Goal: Transaction & Acquisition: Purchase product/service

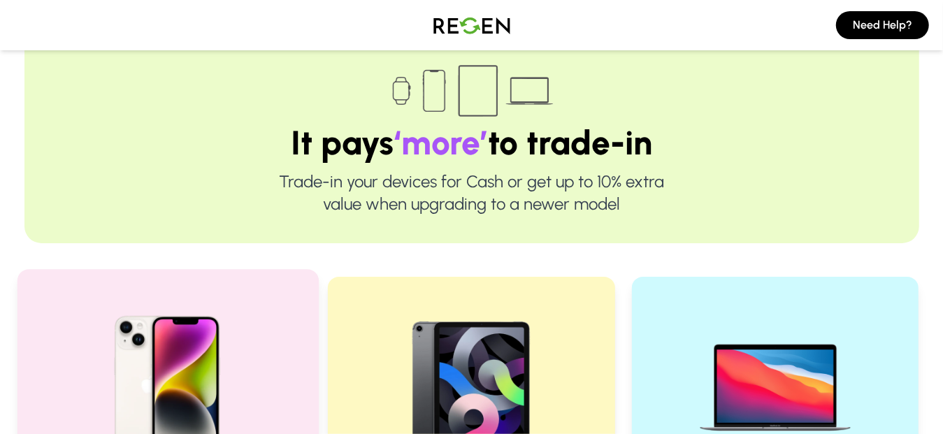
scroll to position [279, 0]
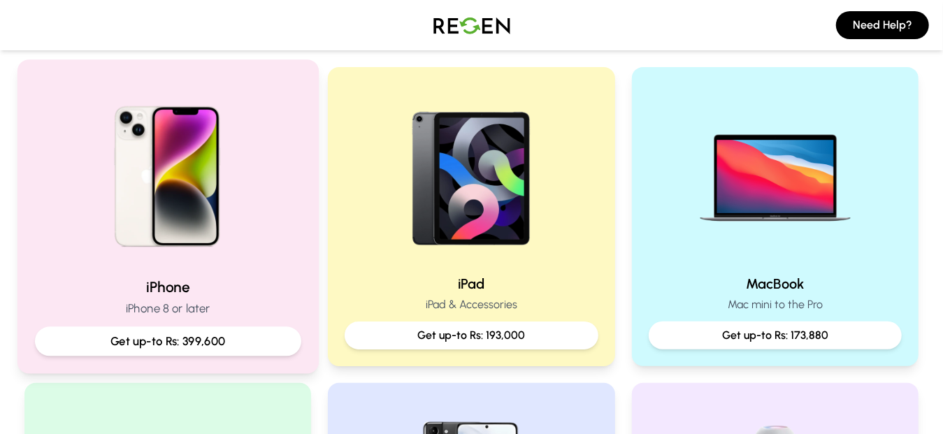
click at [212, 298] on div "iPhone iPhone 8 or later Get up-to Rs: 399,600" at bounding box center [167, 316] width 266 height 79
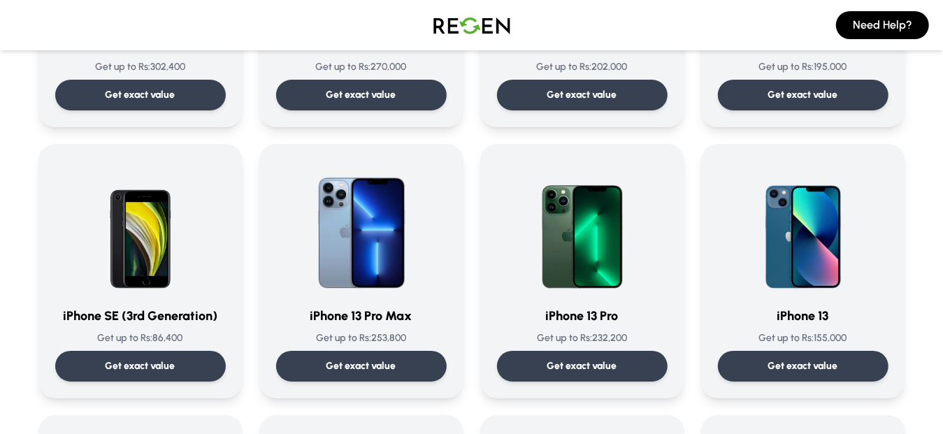
scroll to position [559, 0]
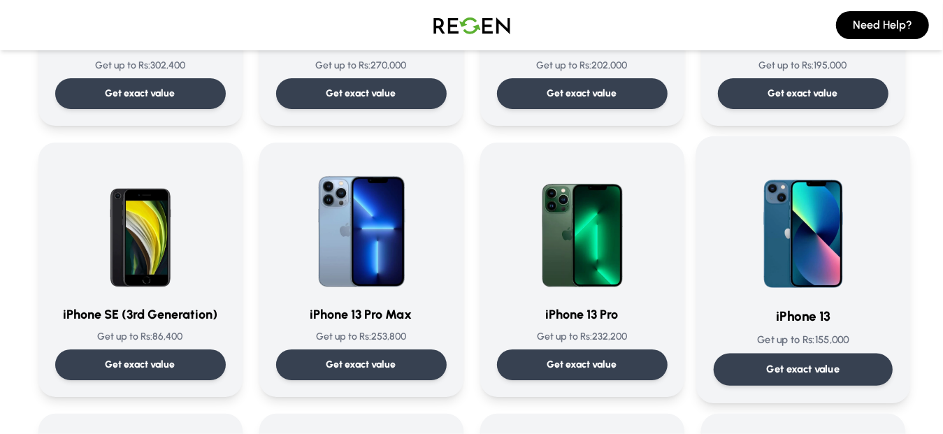
click at [791, 360] on div "Get exact value" at bounding box center [802, 370] width 179 height 32
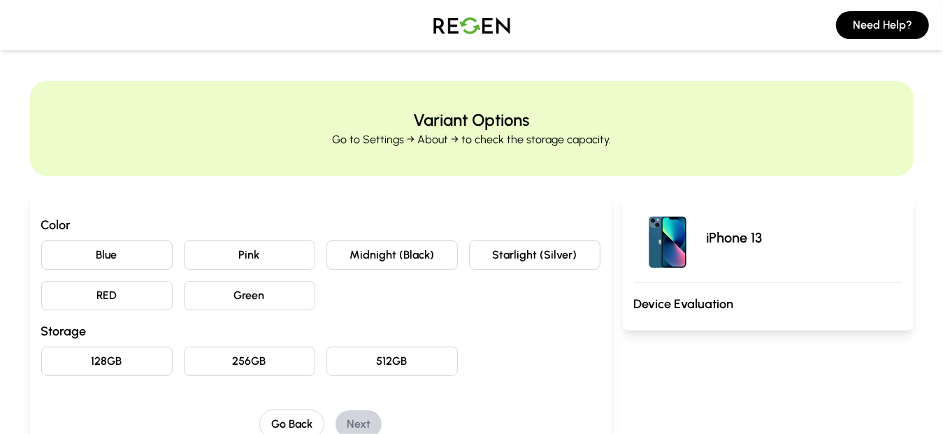
click at [235, 254] on button "Pink" at bounding box center [249, 254] width 131 height 29
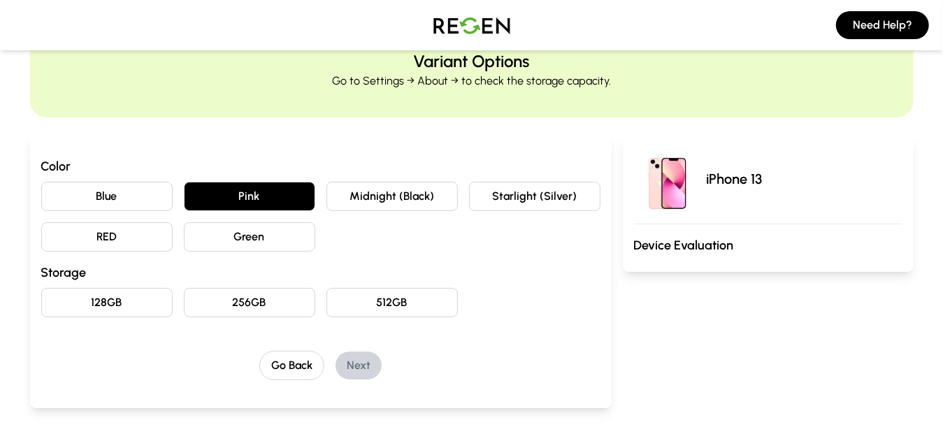
scroll to position [140, 0]
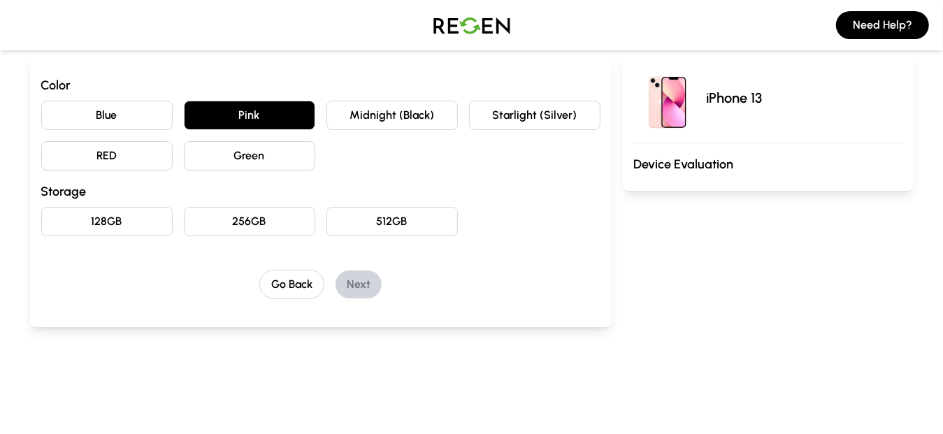
click at [160, 219] on button "128GB" at bounding box center [106, 221] width 131 height 29
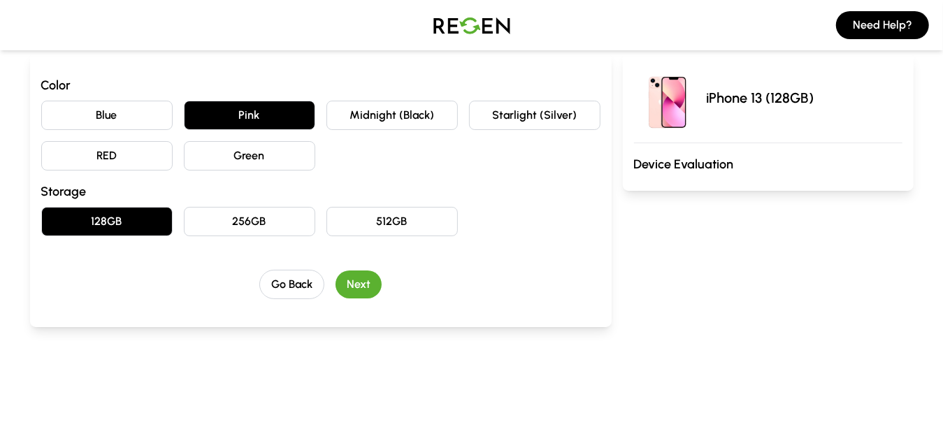
click at [377, 285] on button "Next" at bounding box center [358, 284] width 46 height 28
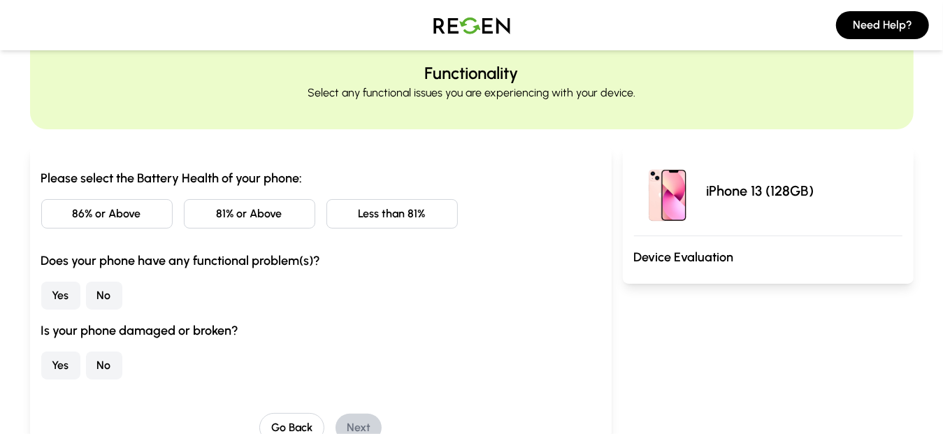
scroll to position [70, 0]
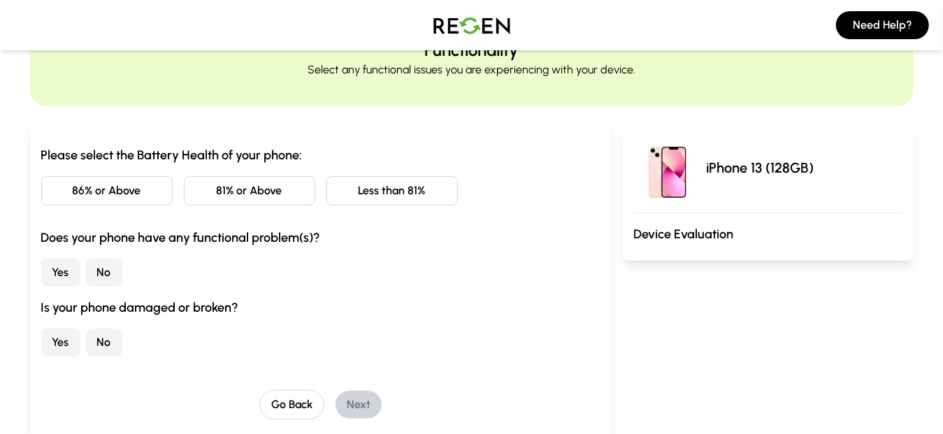
click at [149, 196] on button "86% or Above" at bounding box center [106, 190] width 131 height 29
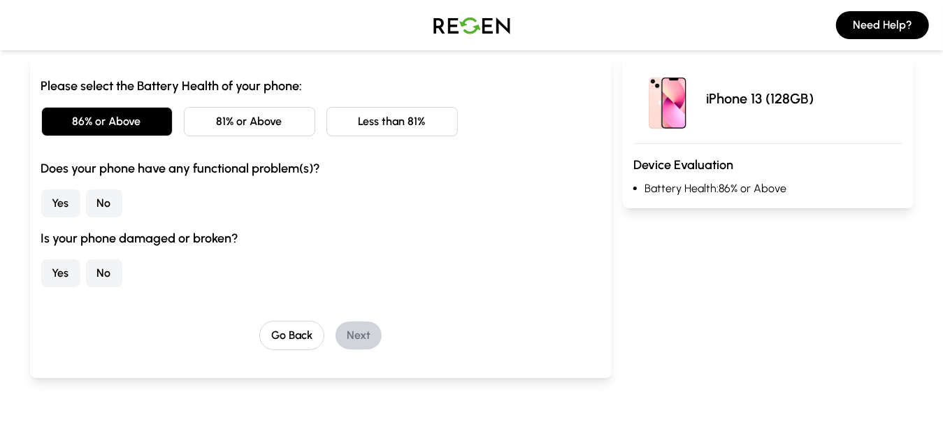
scroll to position [140, 0]
click at [102, 209] on button "No" at bounding box center [104, 203] width 36 height 28
click at [101, 269] on button "No" at bounding box center [104, 273] width 36 height 28
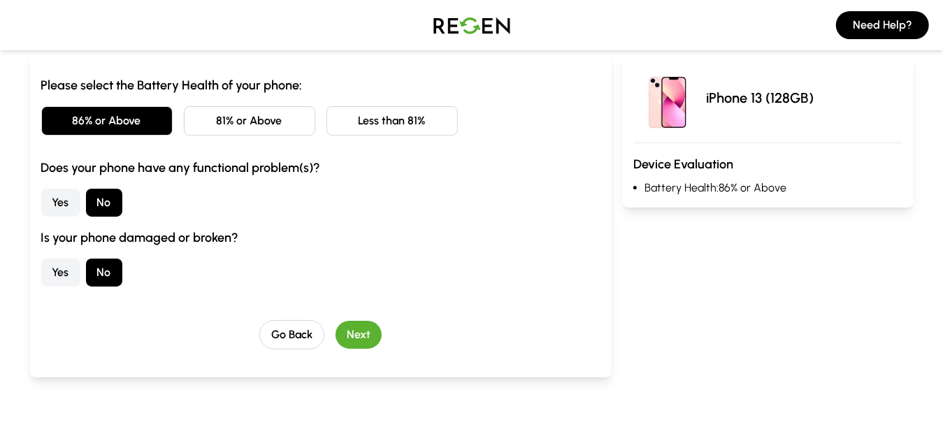
click at [360, 332] on button "Next" at bounding box center [358, 335] width 46 height 28
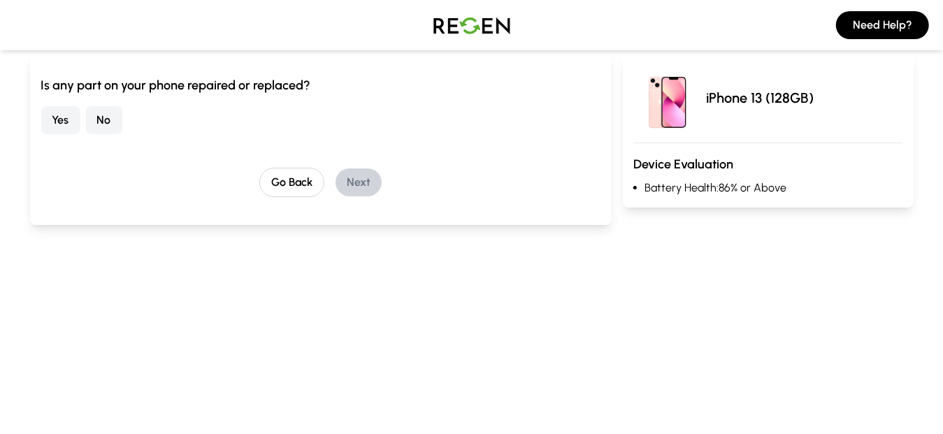
click at [110, 113] on button "No" at bounding box center [104, 120] width 36 height 28
click at [354, 175] on button "Next" at bounding box center [358, 182] width 46 height 28
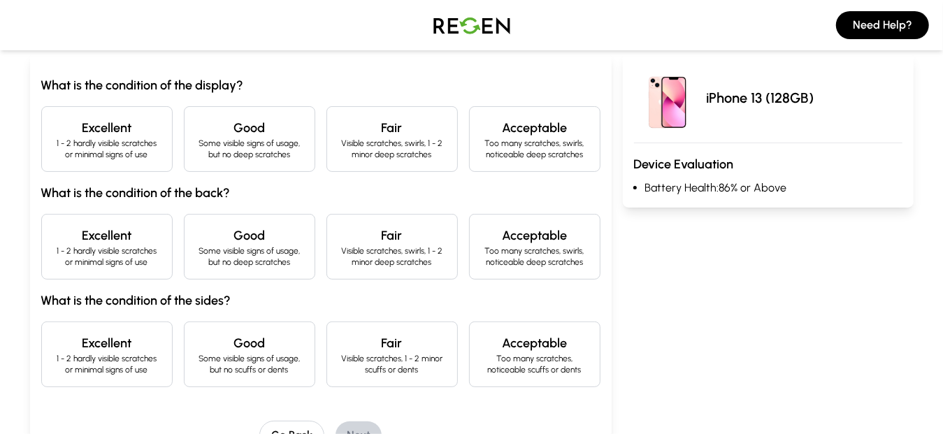
click at [124, 131] on h4 "Excellent" at bounding box center [107, 128] width 108 height 20
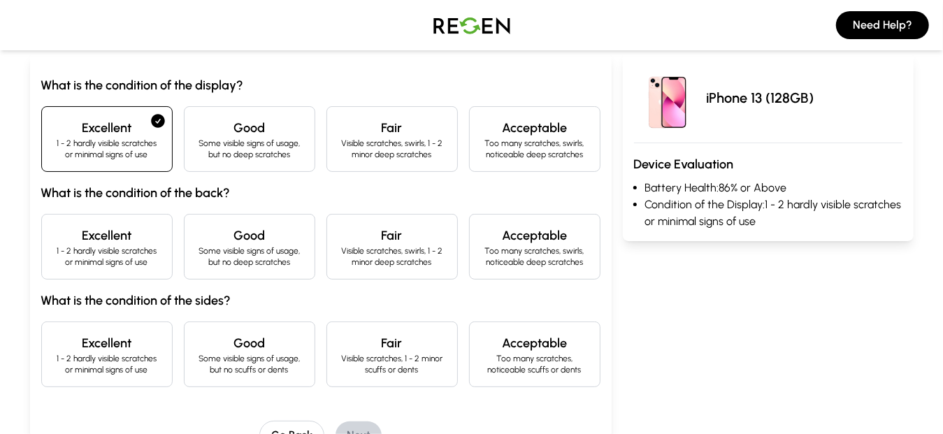
scroll to position [210, 0]
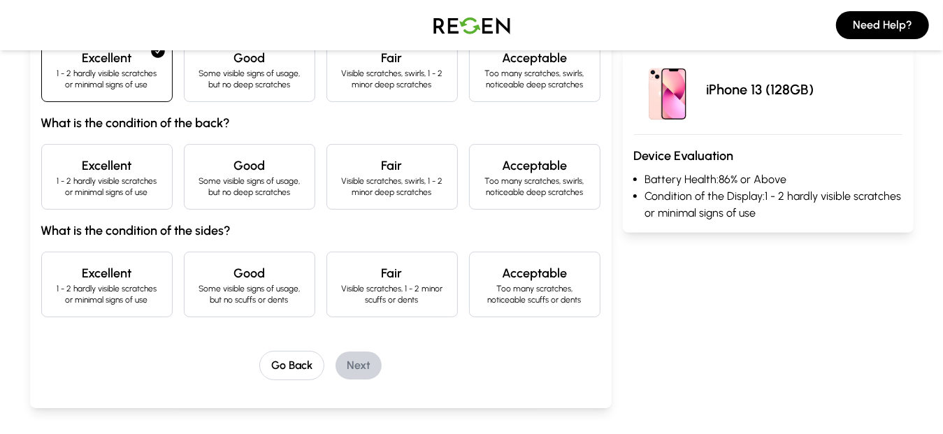
click at [137, 186] on p "1 - 2 hardly visible scratches or minimal signs of use" at bounding box center [107, 186] width 108 height 22
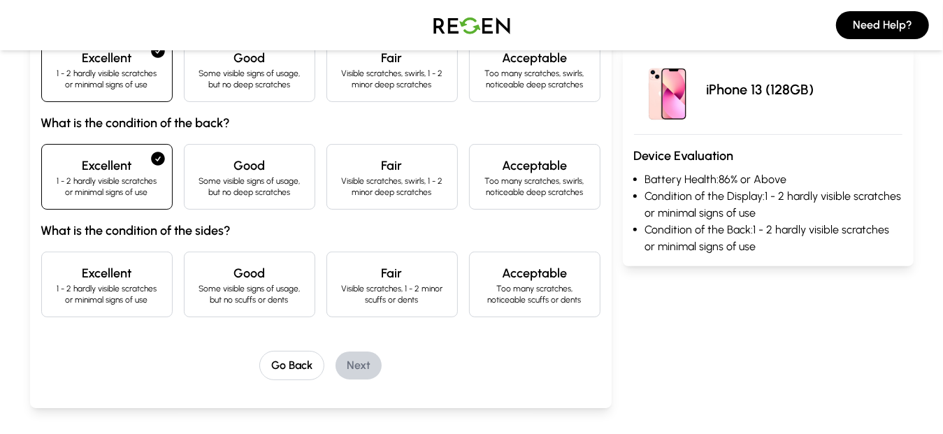
click at [131, 290] on p "1 - 2 hardly visible scratches or minimal signs of use" at bounding box center [107, 294] width 108 height 22
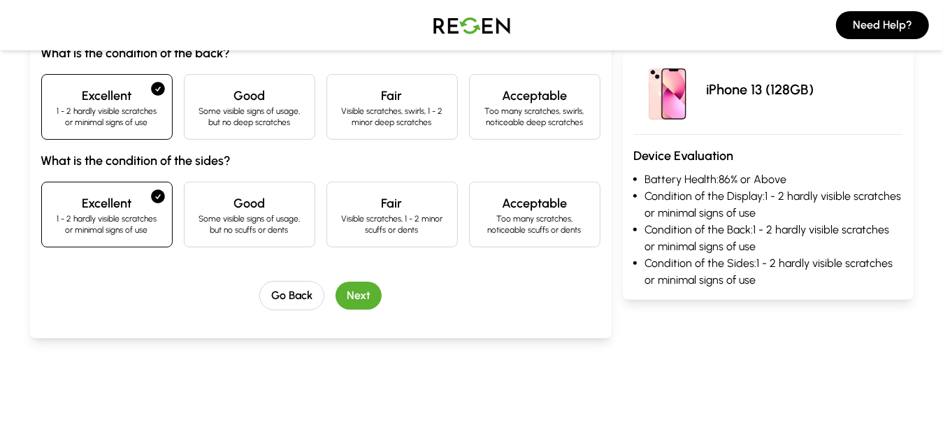
click at [367, 300] on button "Next" at bounding box center [358, 296] width 46 height 28
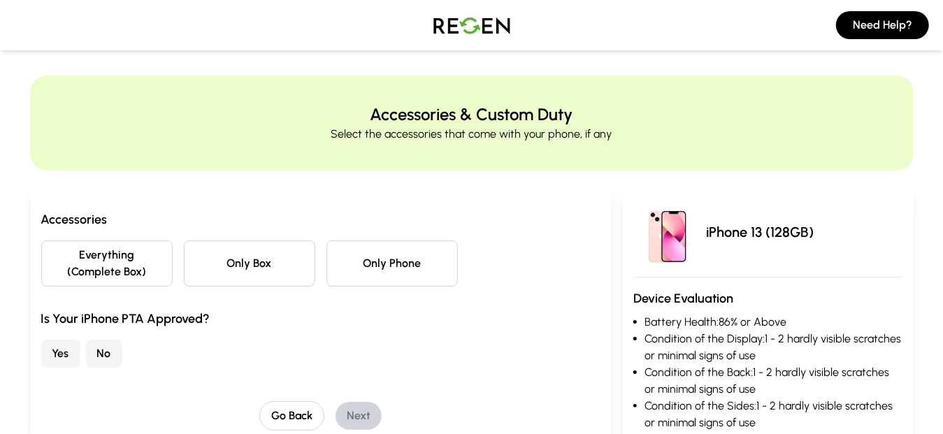
scroll to position [0, 0]
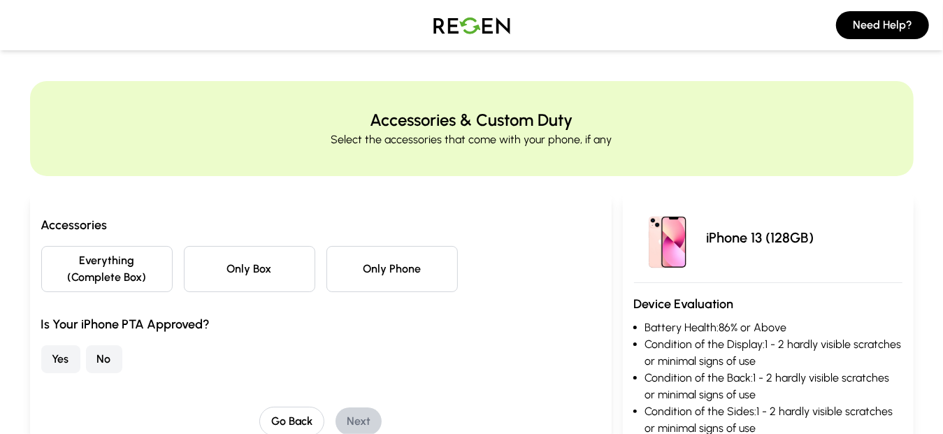
click at [259, 279] on button "Only Box" at bounding box center [249, 269] width 131 height 46
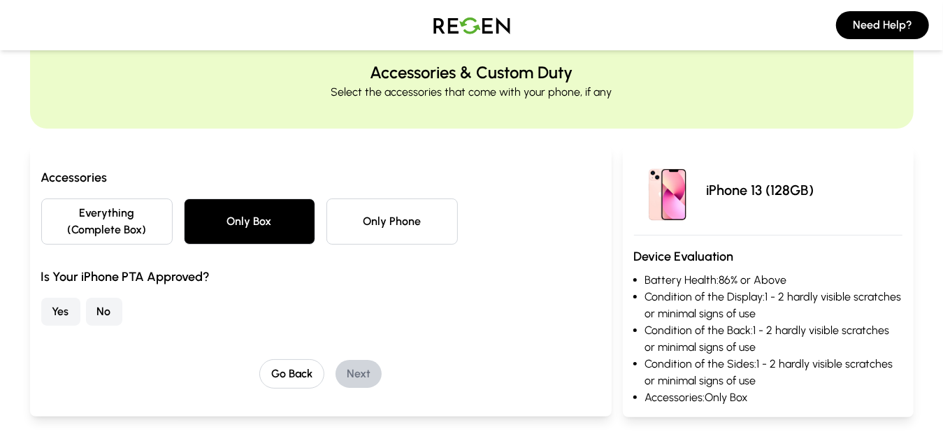
scroll to position [70, 0]
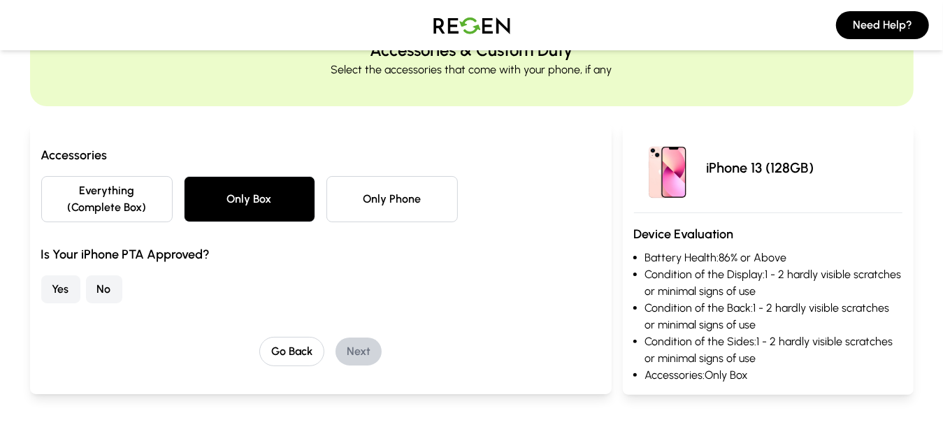
click at [61, 287] on button "Yes" at bounding box center [60, 289] width 39 height 28
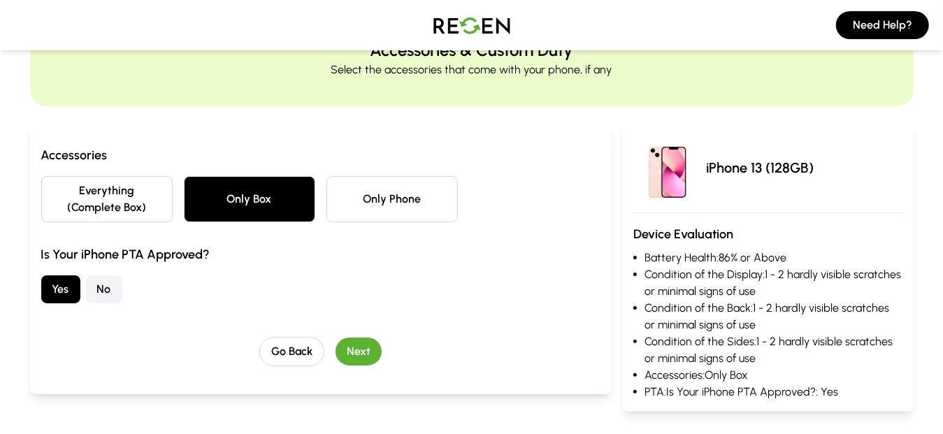
click at [361, 342] on button "Next" at bounding box center [358, 351] width 46 height 28
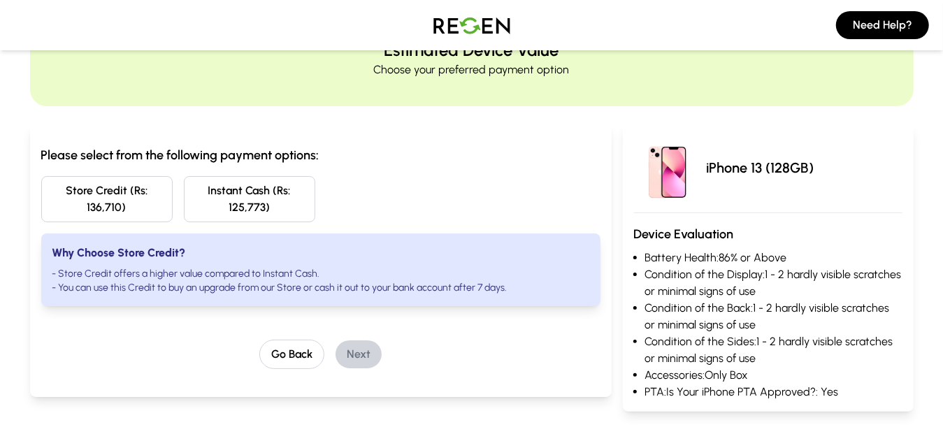
click at [231, 205] on button "Instant Cash (Rs: 125,773)" at bounding box center [249, 199] width 131 height 46
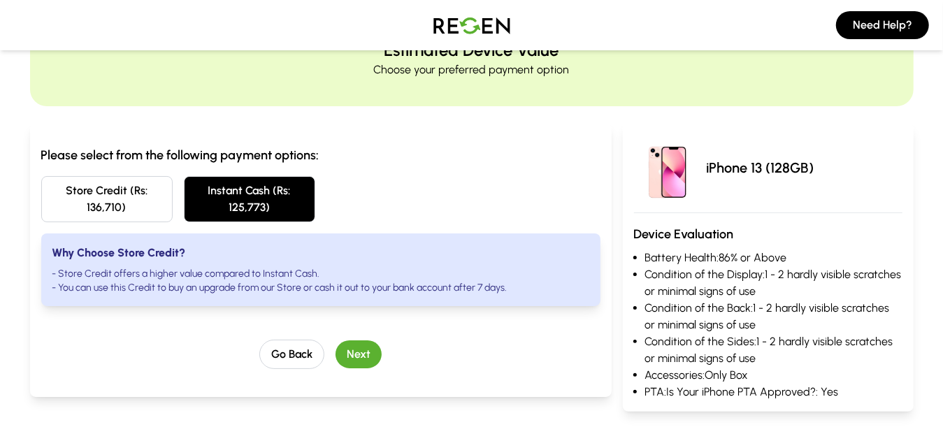
click at [351, 356] on button "Next" at bounding box center [358, 354] width 46 height 28
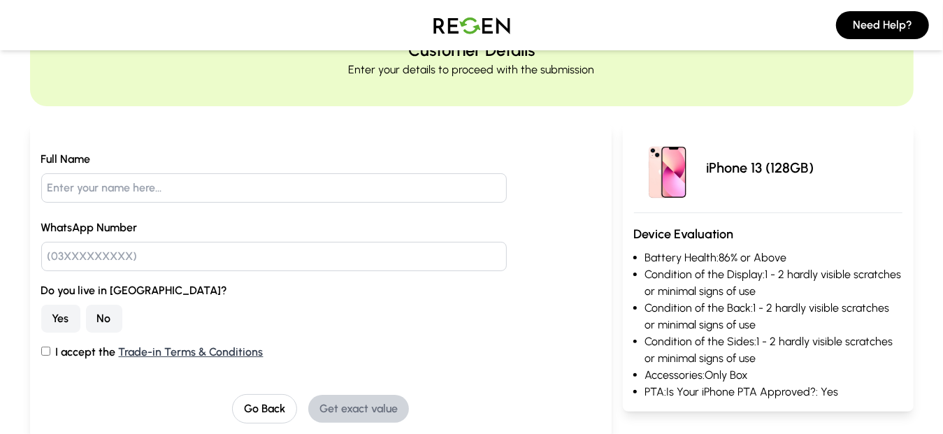
click at [225, 187] on input "text" at bounding box center [274, 187] width 466 height 29
type input "[DEMOGRAPHIC_DATA][PERSON_NAME]"
click at [112, 260] on input "text" at bounding box center [274, 256] width 466 height 29
type input "03232440221"
click at [65, 311] on button "Yes" at bounding box center [60, 319] width 39 height 28
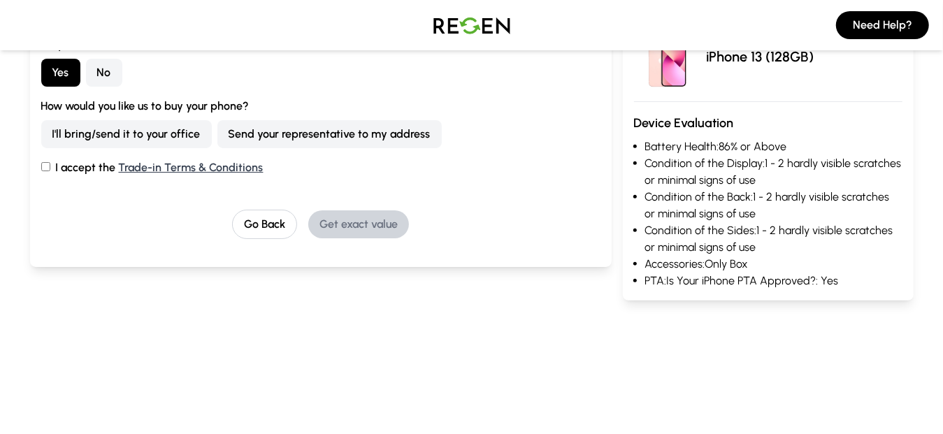
scroll to position [140, 0]
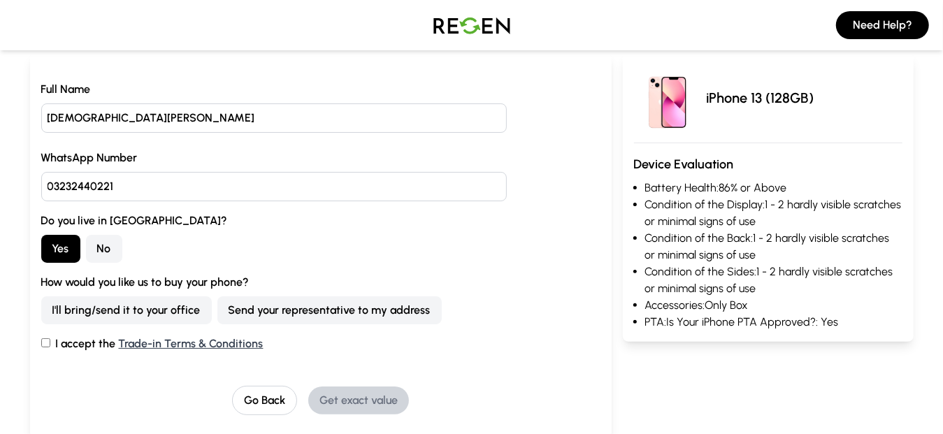
click at [52, 341] on label "I accept the Trade-in Terms & Conditions" at bounding box center [320, 343] width 559 height 17
click at [50, 341] on input "I accept the Trade-in Terms & Conditions" at bounding box center [45, 342] width 9 height 9
checkbox input "true"
click at [270, 316] on button "Send your representative to my address" at bounding box center [329, 310] width 224 height 28
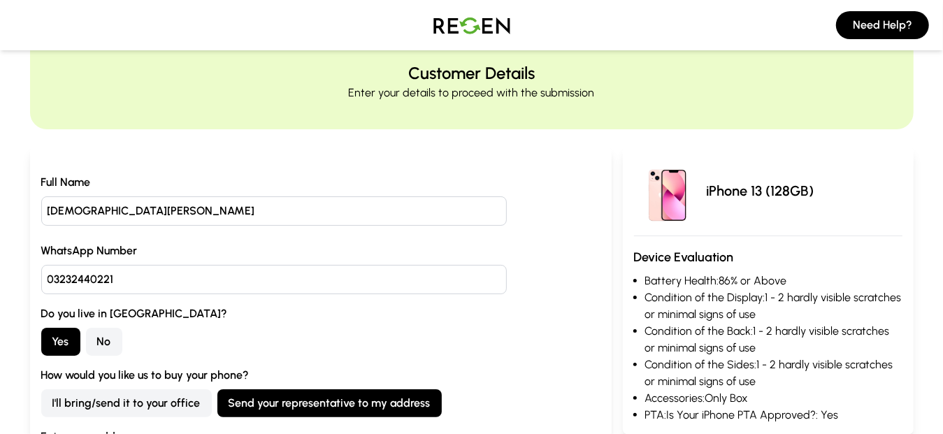
scroll to position [70, 0]
